Goal: Find specific fact: Find specific fact

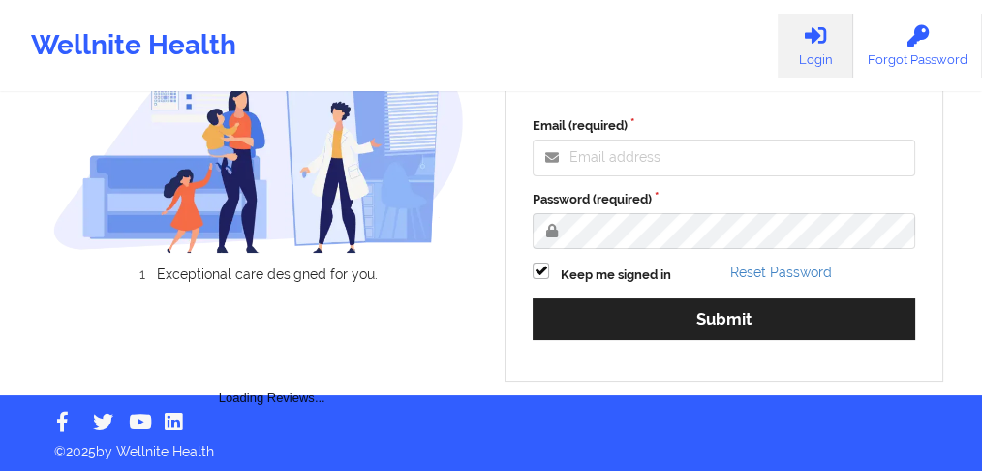
scroll to position [54, 0]
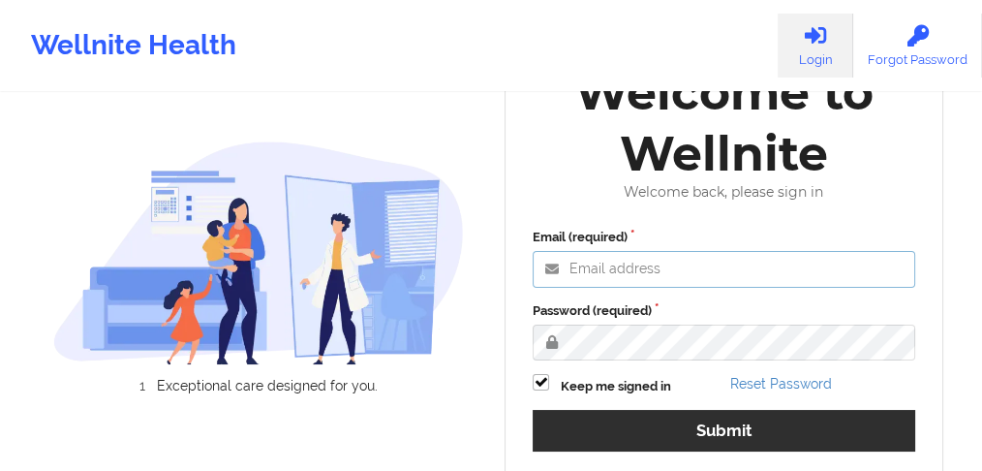
type input "[EMAIL_ADDRESS][PERSON_NAME][DOMAIN_NAME]"
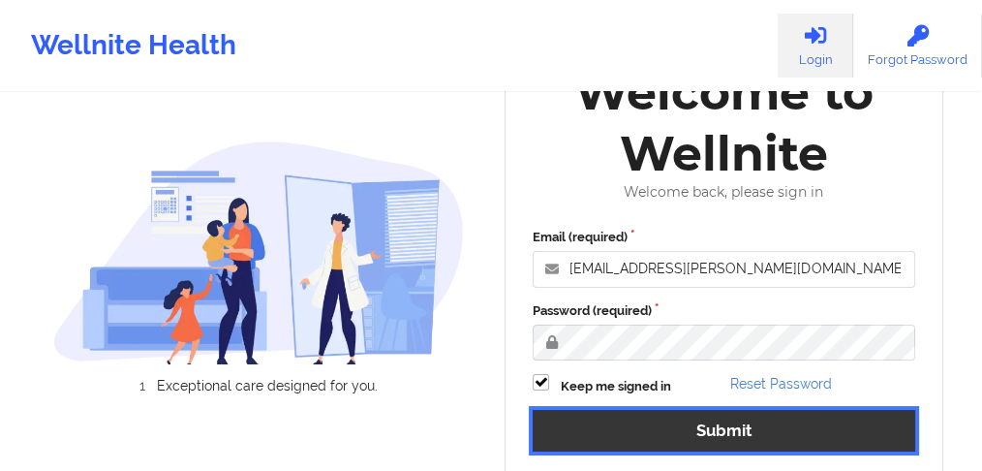
click at [686, 440] on button "Submit" at bounding box center [724, 431] width 383 height 42
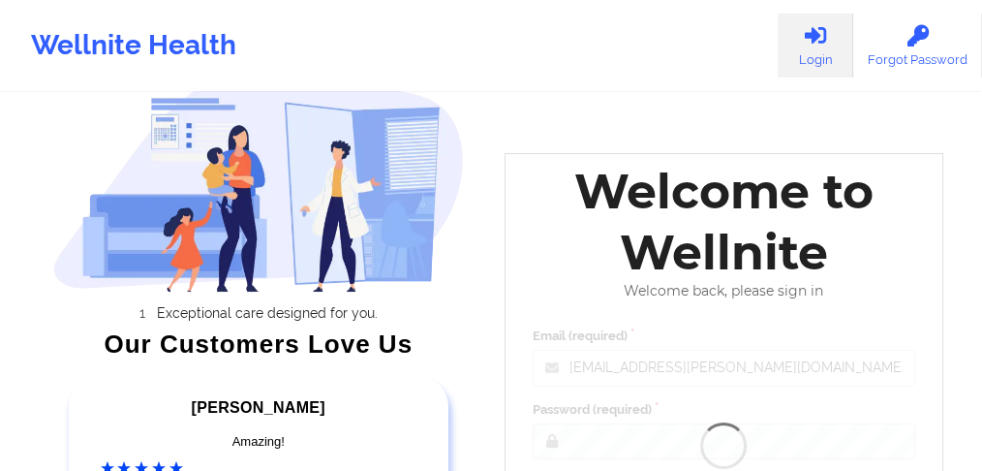
scroll to position [0, 0]
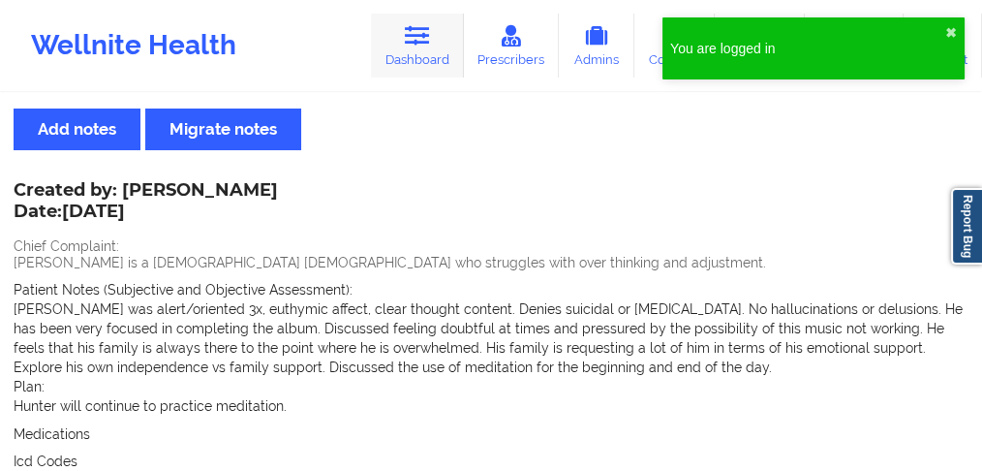
drag, startPoint x: 442, startPoint y: 52, endPoint x: 461, endPoint y: 75, distance: 29.5
click at [442, 50] on link "Dashboard" at bounding box center [417, 46] width 93 height 64
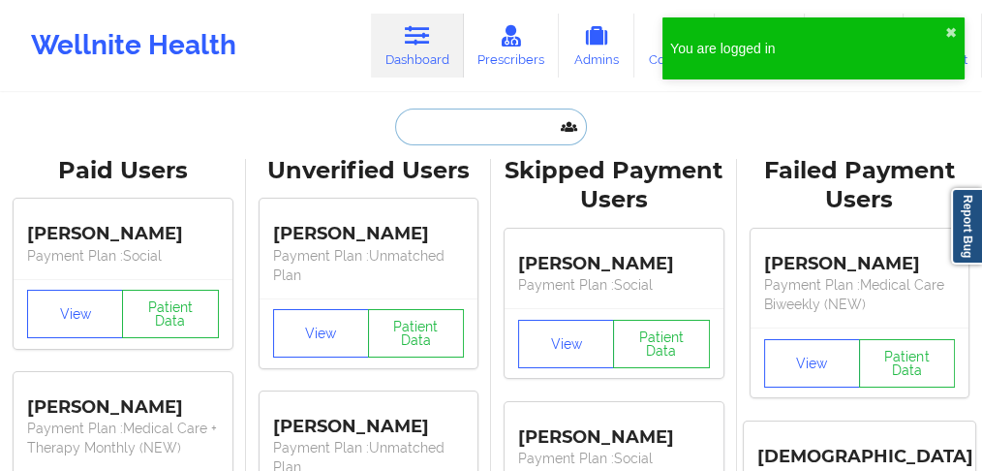
click at [446, 112] on input "text" at bounding box center [491, 126] width 192 height 37
click at [445, 122] on input "text" at bounding box center [491, 126] width 192 height 37
paste input "[PERSON_NAME]"
type input "[PERSON_NAME]"
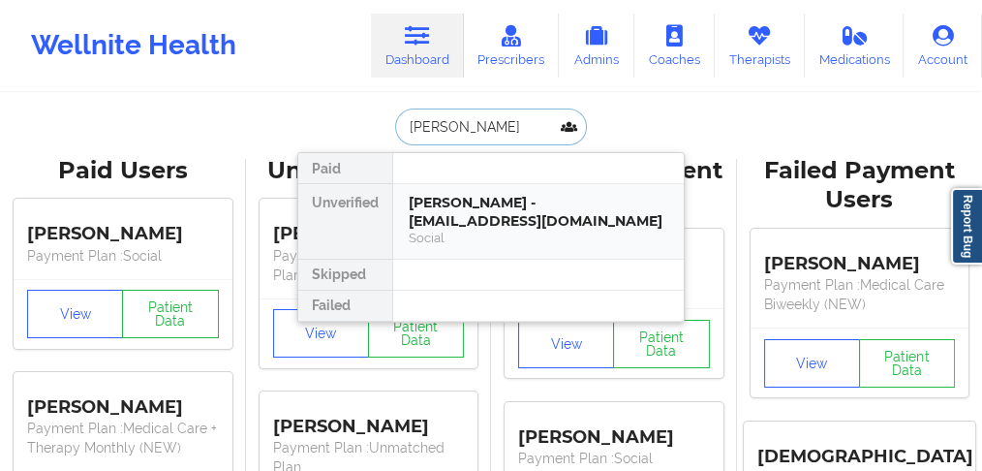
click at [468, 209] on div "[PERSON_NAME] - [EMAIL_ADDRESS][DOMAIN_NAME] Social" at bounding box center [539, 220] width 260 height 53
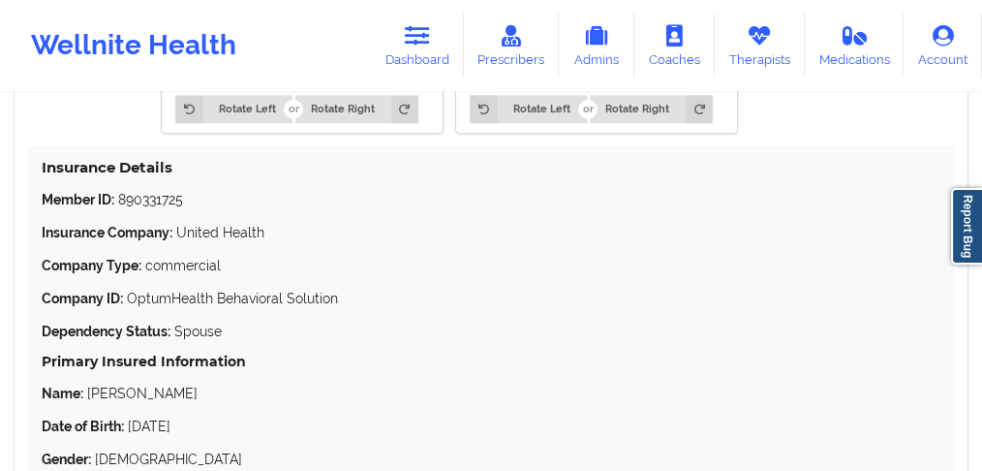
scroll to position [1872, 0]
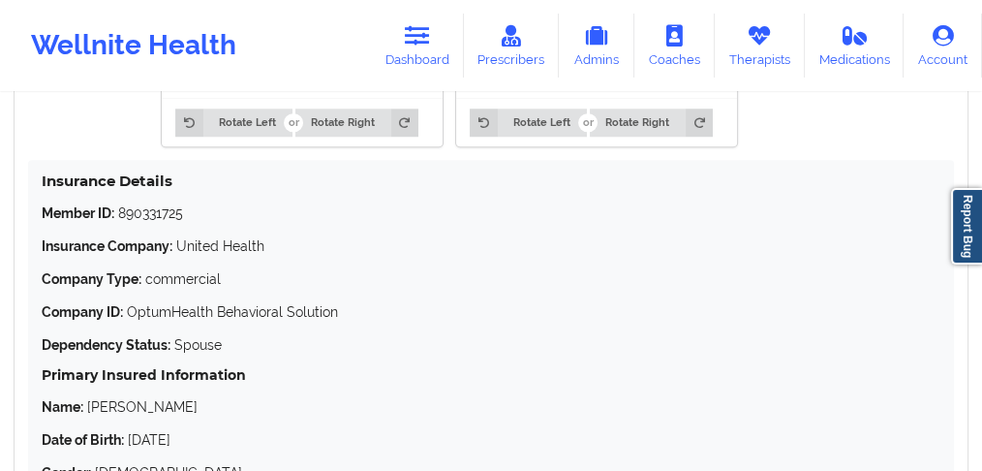
click at [156, 203] on p "Member ID: 890331725" at bounding box center [491, 212] width 899 height 19
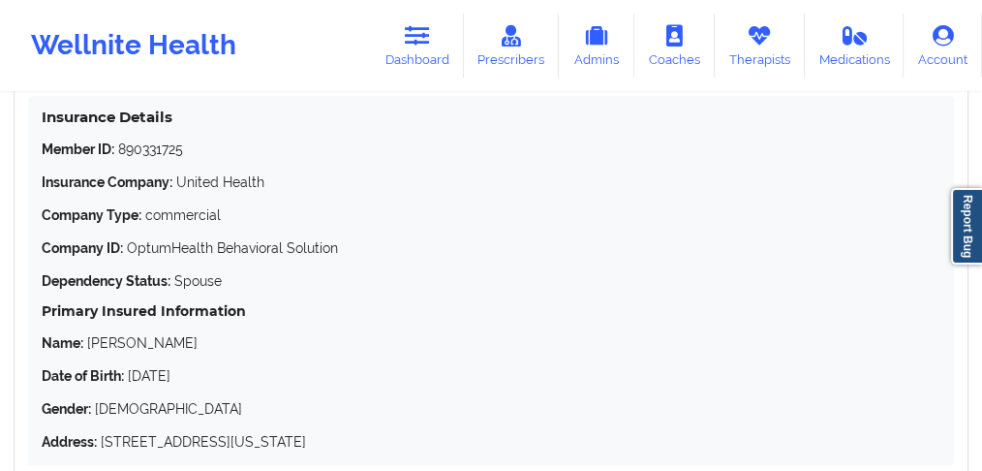
scroll to position [1937, 0]
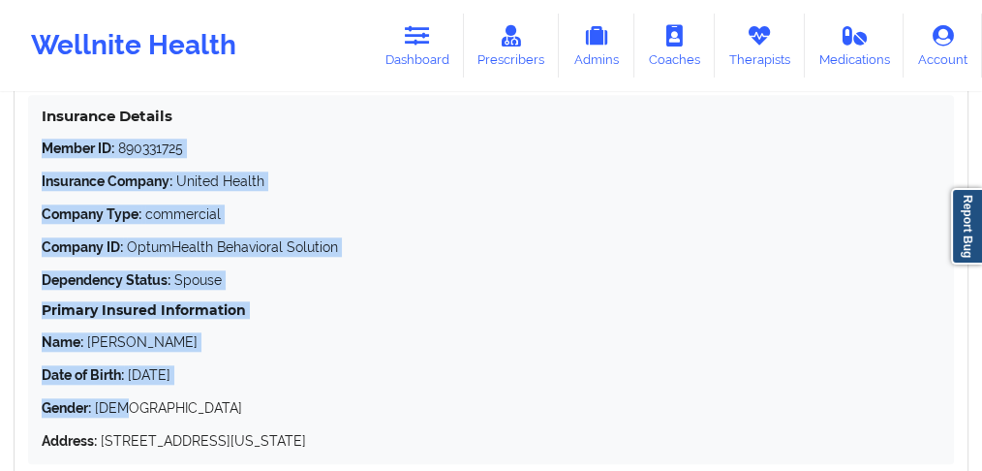
drag, startPoint x: 132, startPoint y: 389, endPoint x: 45, endPoint y: 116, distance: 286.7
click at [45, 116] on div "Insurance Details Member ID: 890331725 Insurance Company: United Health Company…" at bounding box center [491, 279] width 926 height 369
copy div "Member ID: 890331725 Insurance Company: United Health Company Type: commercial …"
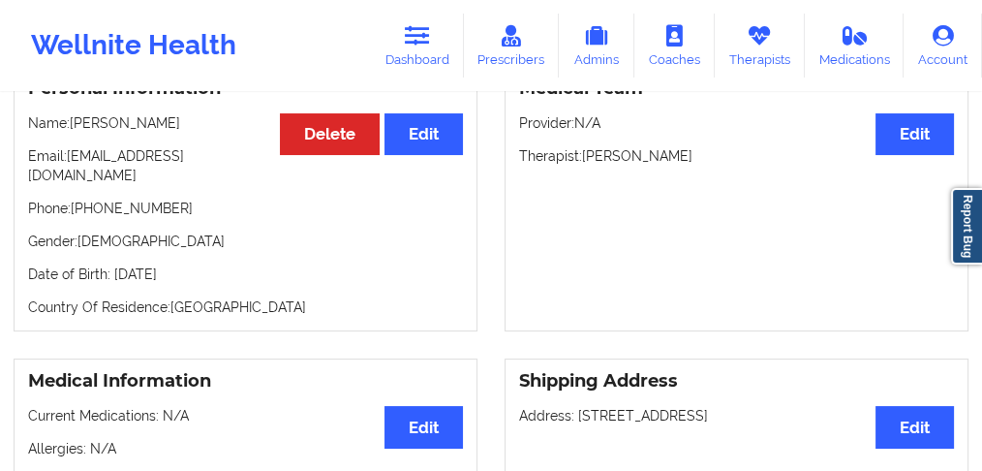
scroll to position [64, 0]
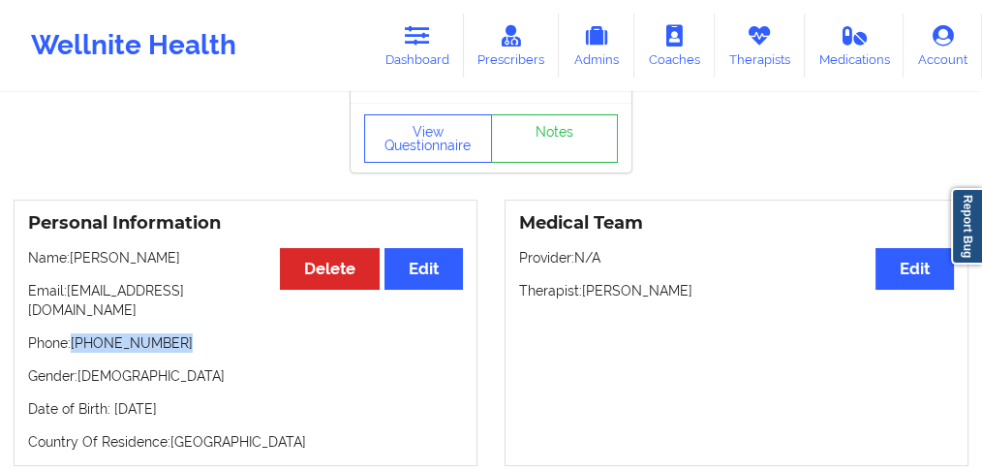
drag, startPoint x: 168, startPoint y: 331, endPoint x: 72, endPoint y: 326, distance: 96.0
click at [72, 333] on p "Phone: [PHONE_NUMBER]" at bounding box center [245, 342] width 435 height 19
copy p "[PHONE_NUMBER]"
